Goal: Navigation & Orientation: Find specific page/section

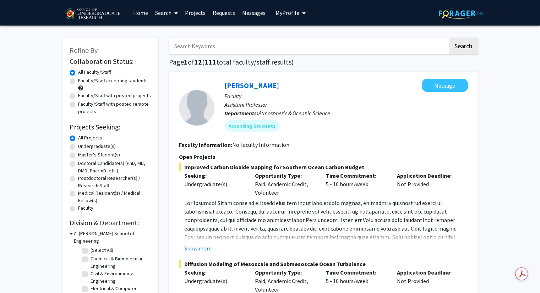
click at [222, 17] on link "Requests" at bounding box center [223, 12] width 29 height 25
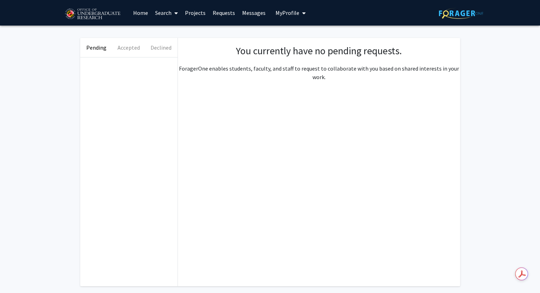
click at [253, 15] on link "Messages" at bounding box center [254, 12] width 31 height 25
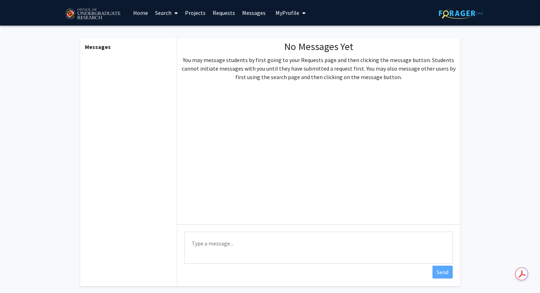
click at [139, 10] on link "Home" at bounding box center [141, 12] width 22 height 25
